Goal: Obtain resource: Download file/media

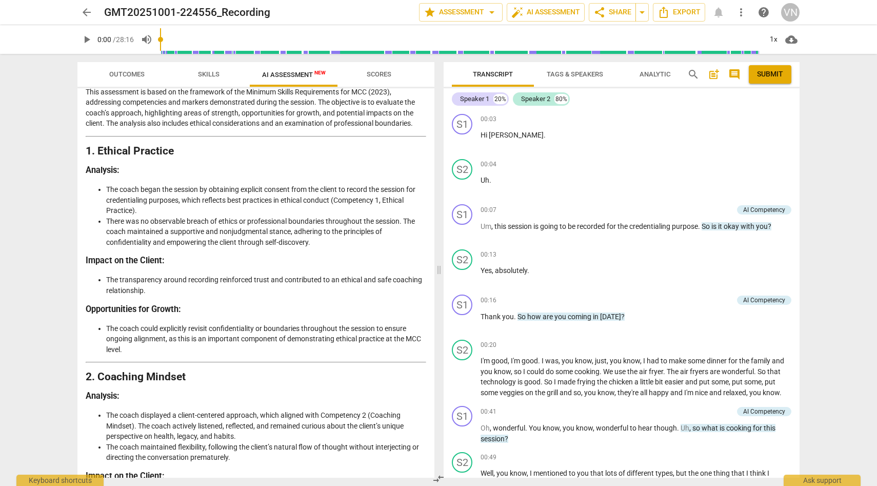
scroll to position [52, 0]
drag, startPoint x: 430, startPoint y: 128, endPoint x: 431, endPoint y: 146, distance: 18.0
click at [431, 146] on div "Disclaimer: AI can make mistakes. Consult a qualified mentor coach before actin…" at bounding box center [255, 282] width 357 height 389
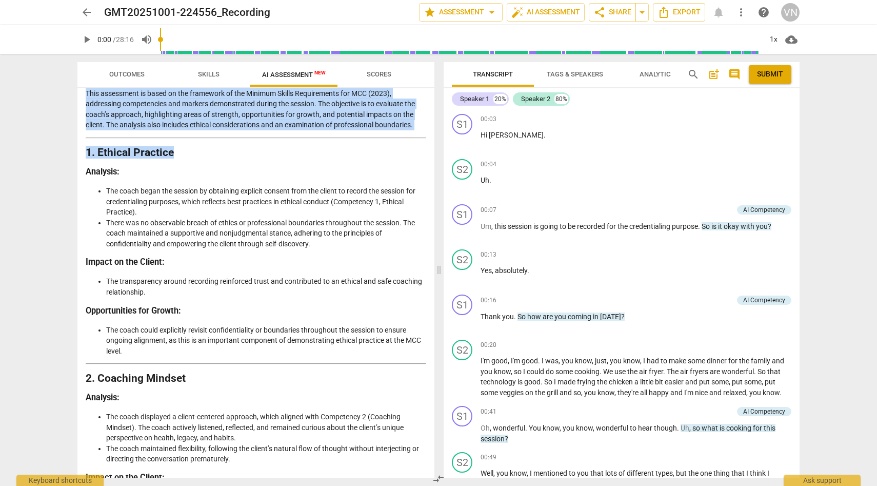
drag, startPoint x: 430, startPoint y: 135, endPoint x: 430, endPoint y: 154, distance: 19.0
click at [430, 154] on div "Disclaimer: AI can make mistakes. Consult a qualified mentor coach before actin…" at bounding box center [255, 282] width 357 height 389
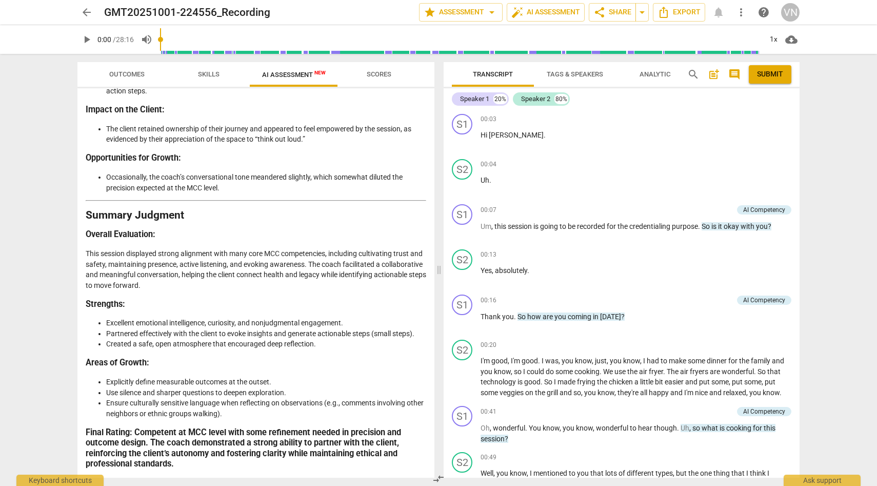
scroll to position [1921, 0]
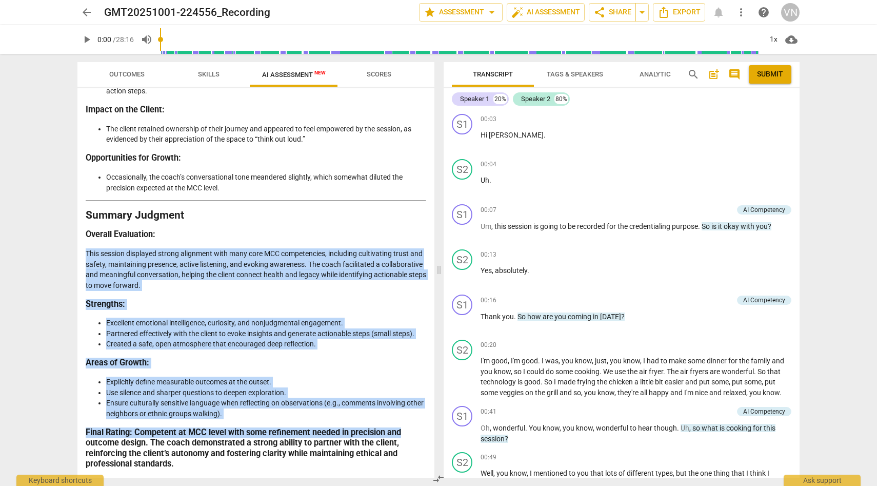
drag, startPoint x: 428, startPoint y: 437, endPoint x: 418, endPoint y: 236, distance: 201.4
click at [418, 235] on div "Disclaimer: AI can make mistakes. Consult a qualified mentor coach before actin…" at bounding box center [255, 282] width 357 height 389
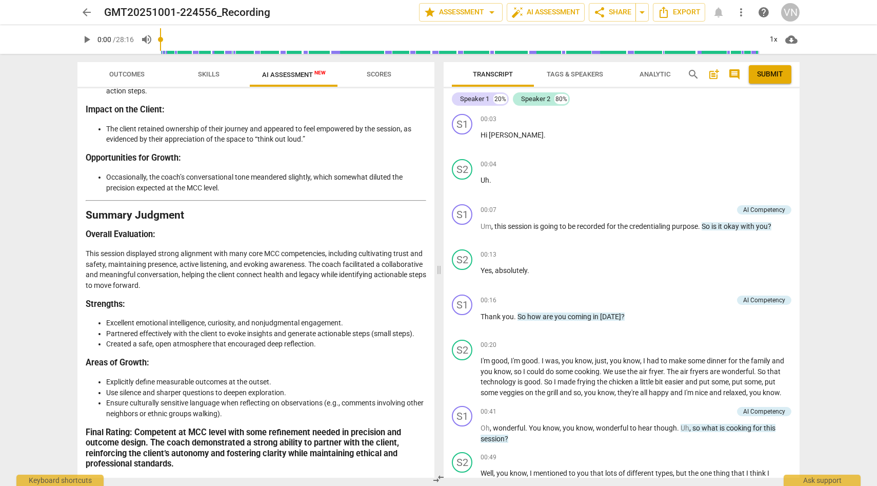
click at [399, 215] on h2 "Summary Judgment" at bounding box center [256, 215] width 341 height 11
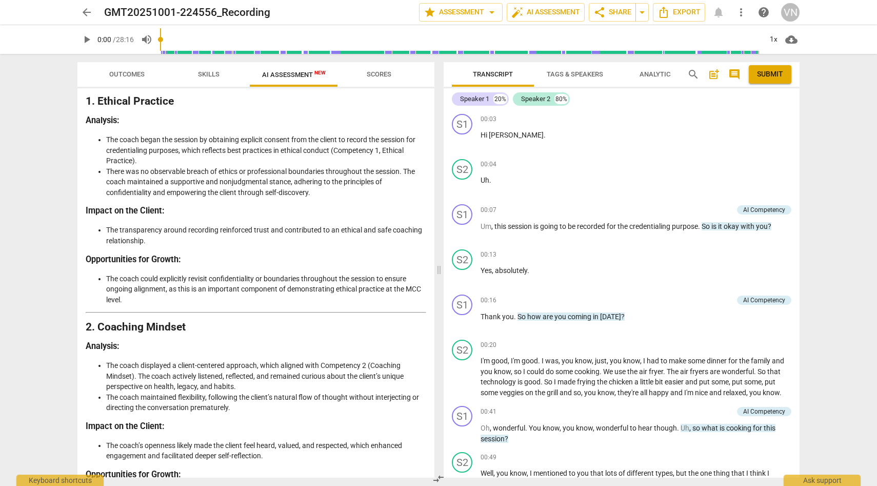
scroll to position [0, 0]
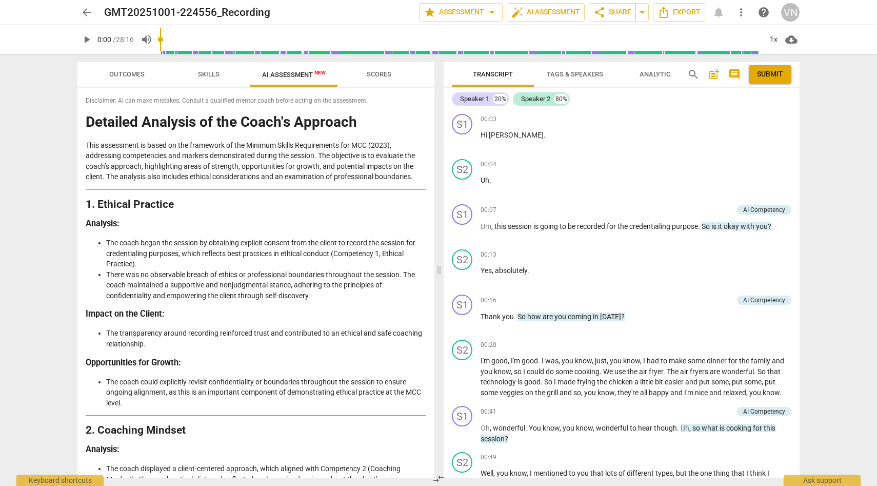
click at [93, 121] on h1 "Detailed Analysis of the Coach's Approach" at bounding box center [256, 122] width 341 height 16
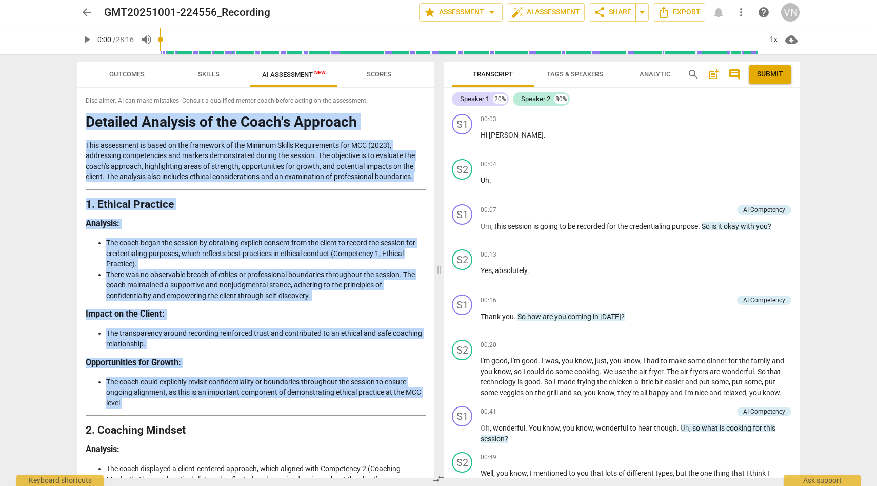
drag, startPoint x: 88, startPoint y: 120, endPoint x: 209, endPoint y: 424, distance: 327.7
click at [255, 343] on li "The transparency around recording reinforced trust and contributed to an ethica…" at bounding box center [266, 338] width 320 height 21
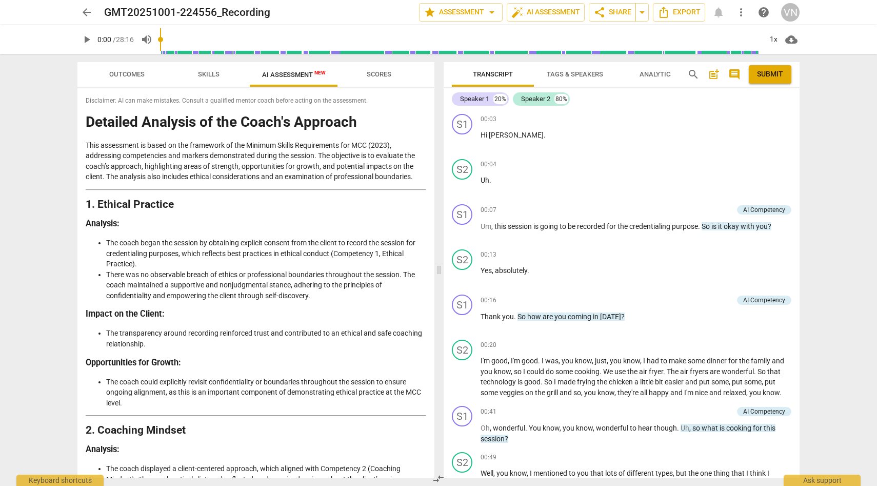
click at [262, 282] on li "There was no observable breach of ethics or professional boundaries throughout …" at bounding box center [266, 285] width 320 height 32
click at [665, 16] on icon "Export" at bounding box center [664, 12] width 12 height 12
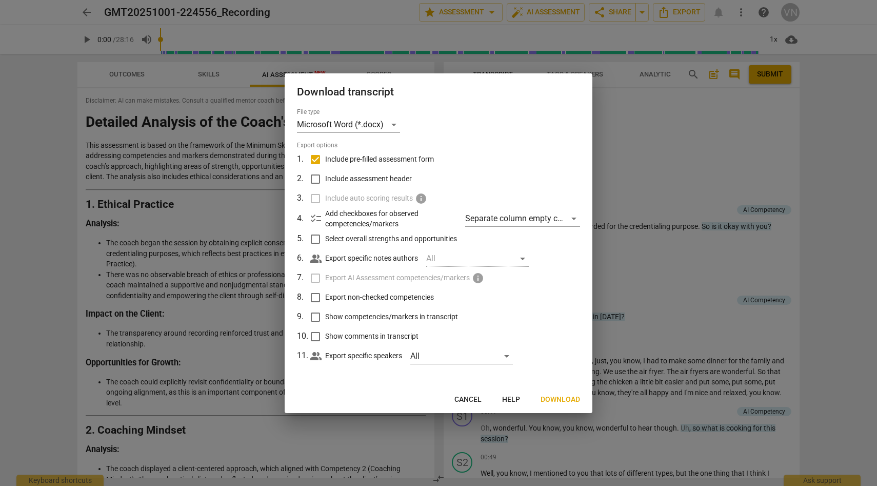
click at [515, 399] on span "Help" at bounding box center [511, 399] width 18 height 10
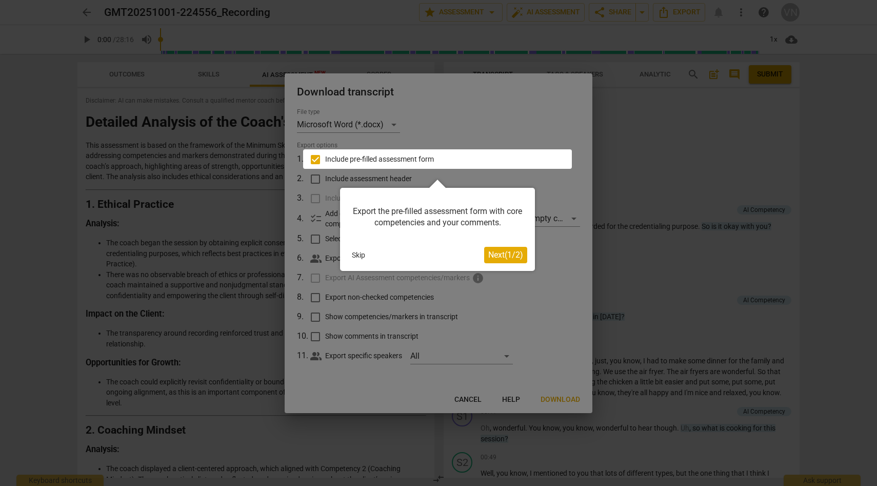
click at [446, 114] on div at bounding box center [438, 243] width 877 height 486
click at [471, 399] on div at bounding box center [438, 243] width 877 height 486
click at [365, 259] on button "Skip" at bounding box center [359, 254] width 22 height 15
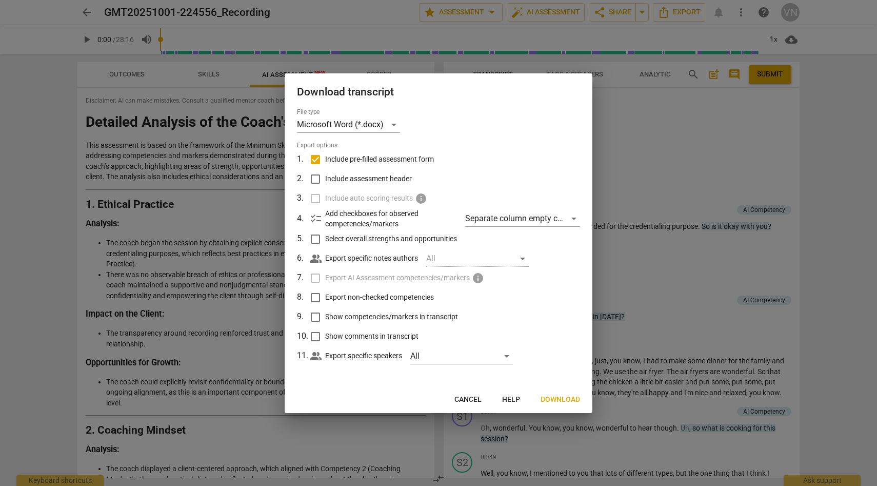
click at [467, 398] on span "Cancel" at bounding box center [468, 399] width 27 height 10
